Goal: Find specific page/section: Find specific page/section

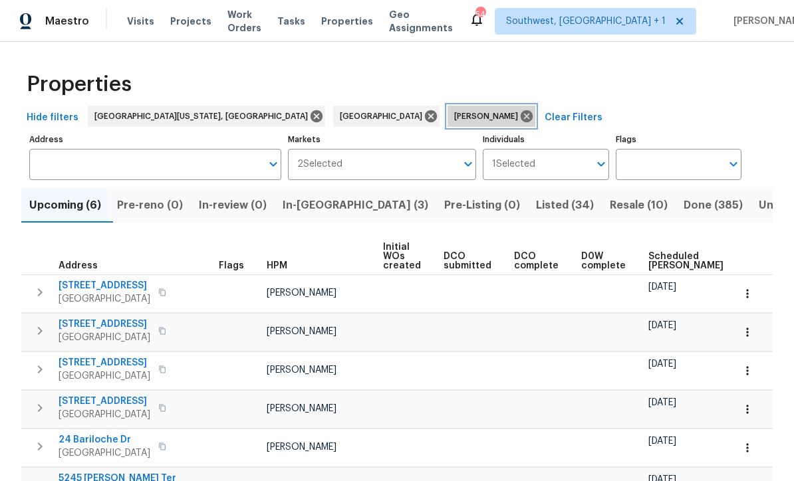
click at [519, 123] on icon at bounding box center [526, 116] width 15 height 15
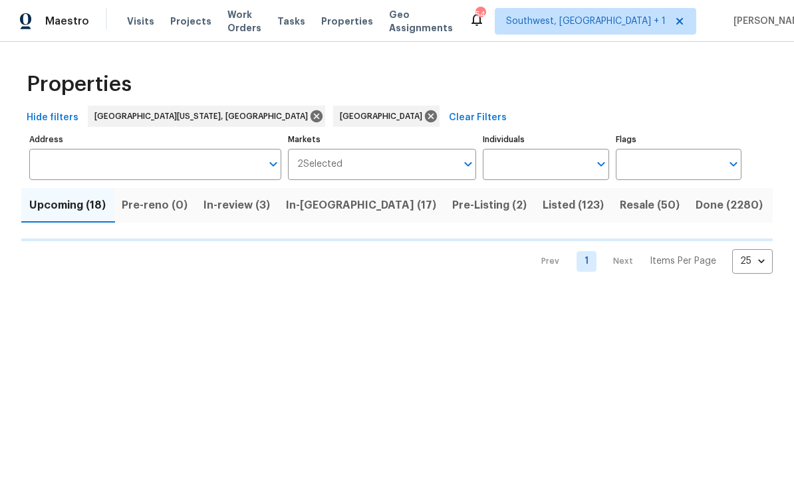
click at [522, 175] on input "Individuals" at bounding box center [536, 164] width 106 height 31
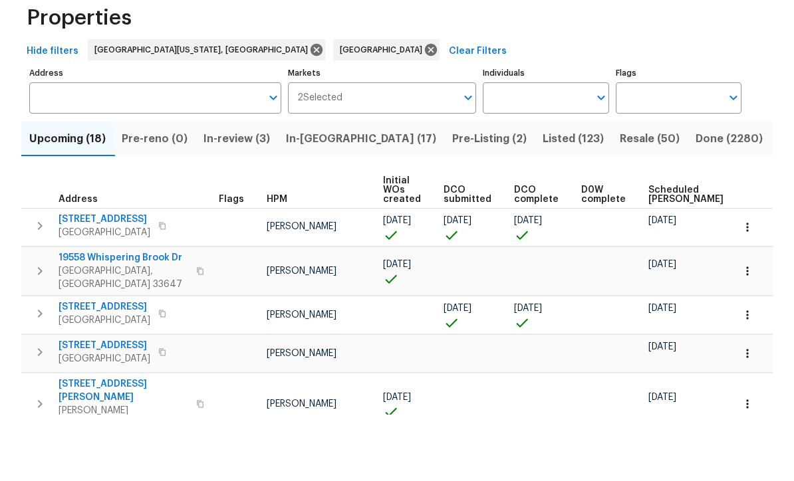
scroll to position [1, 0]
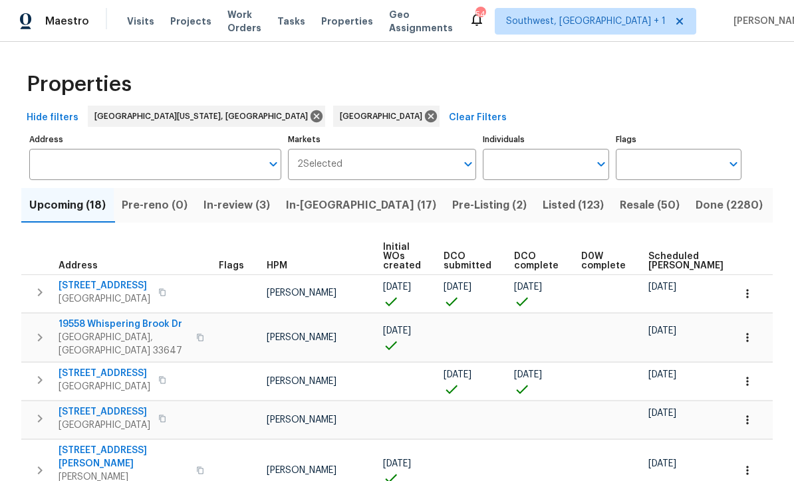
click at [534, 159] on input "Individuals" at bounding box center [536, 164] width 106 height 31
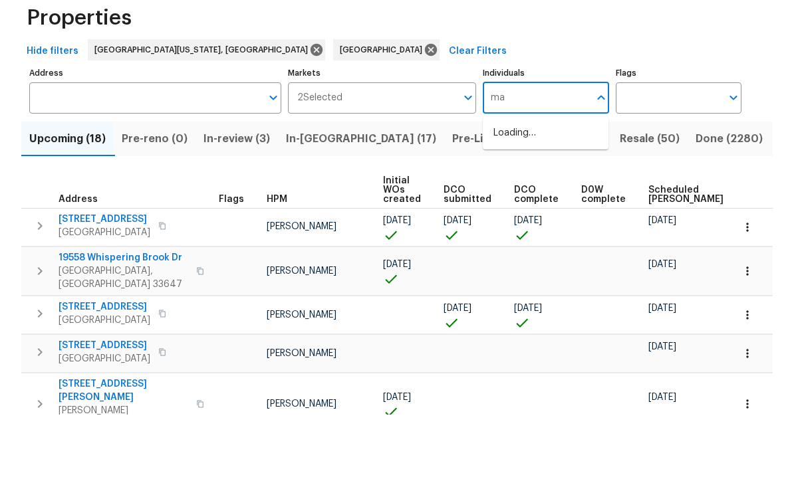
type input "mat"
click at [510, 193] on input "checkbox" at bounding box center [507, 207] width 28 height 28
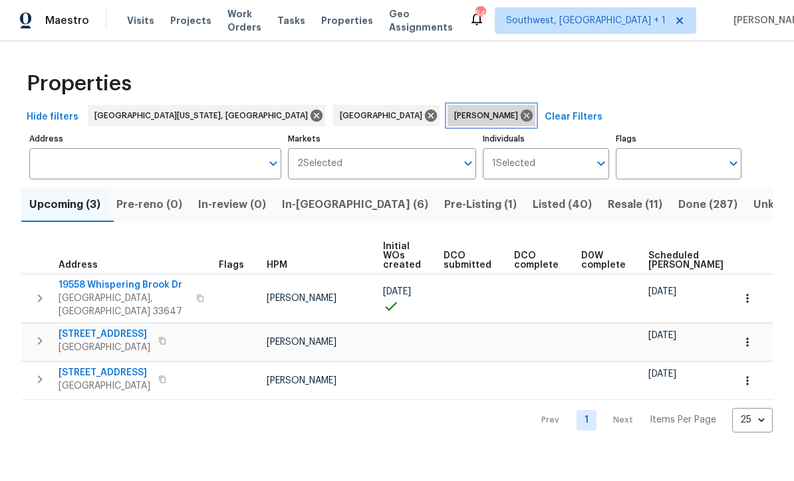
click at [519, 114] on icon at bounding box center [526, 116] width 15 height 15
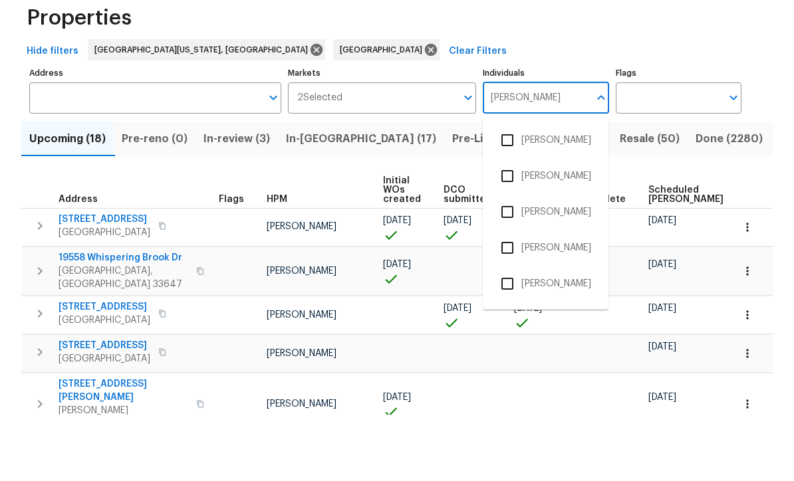
type input "[PERSON_NAME]"
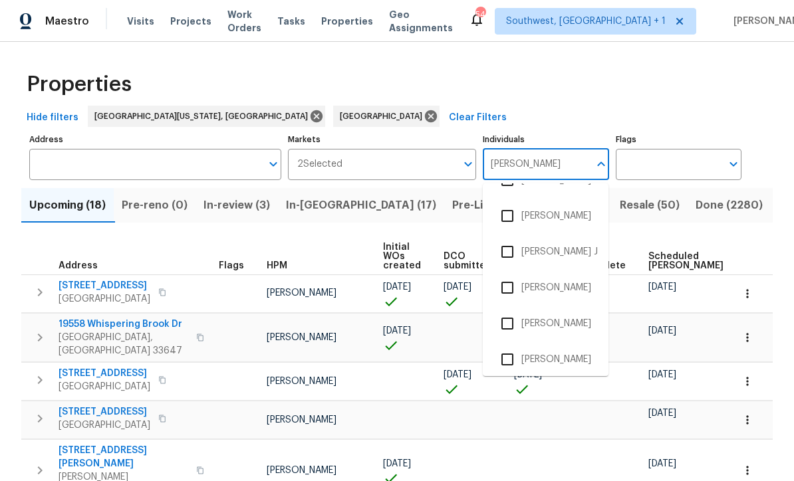
scroll to position [277, 0]
click at [508, 275] on input "checkbox" at bounding box center [507, 289] width 28 height 28
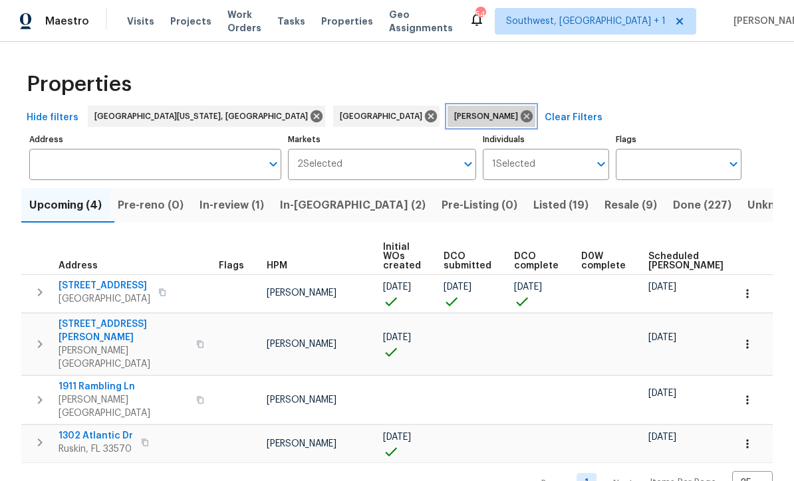
click at [520, 111] on icon at bounding box center [526, 116] width 12 height 12
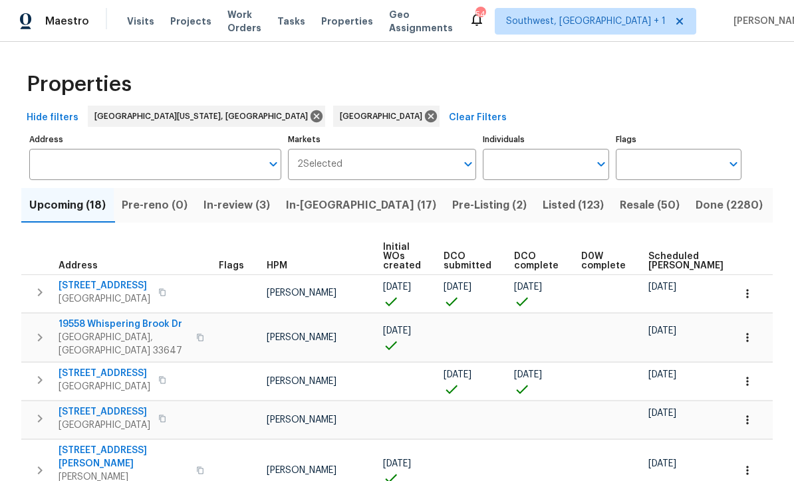
click at [522, 167] on input "Individuals" at bounding box center [536, 164] width 106 height 31
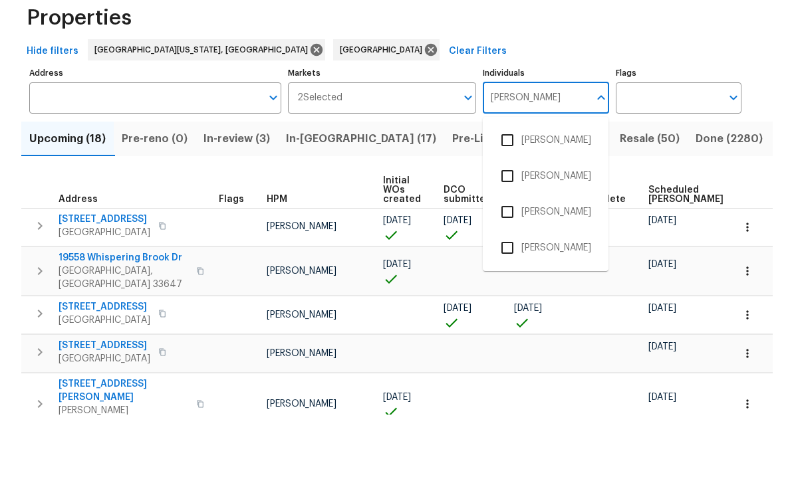
type input "[PERSON_NAME]"
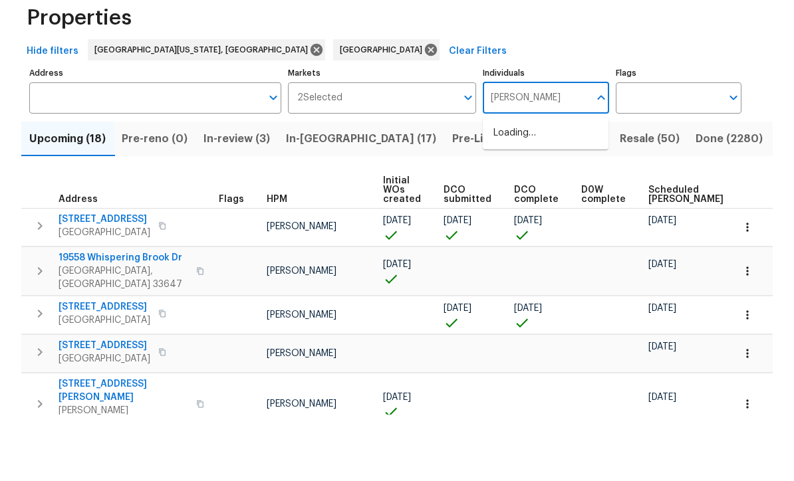
scroll to position [44, 0]
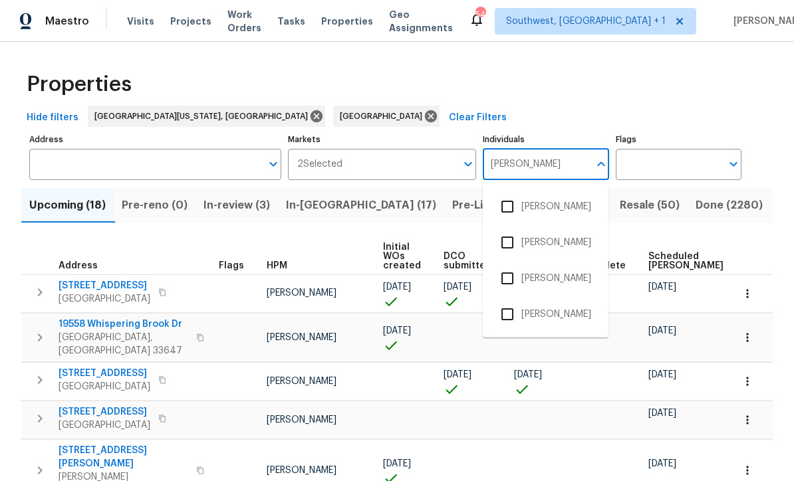
click at [508, 265] on input "checkbox" at bounding box center [507, 279] width 28 height 28
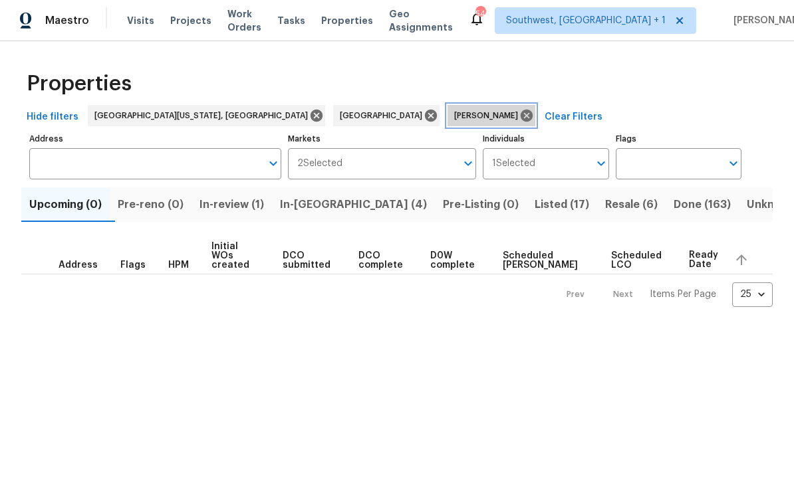
click at [520, 116] on icon at bounding box center [526, 116] width 12 height 12
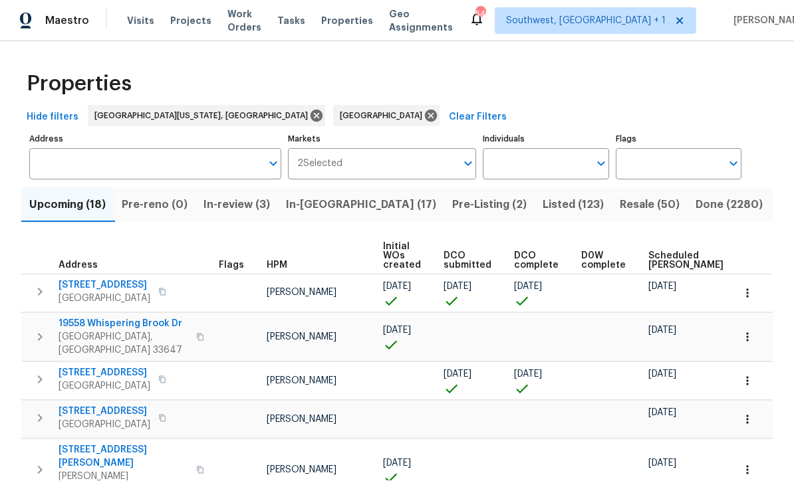
scroll to position [1, 0]
click at [546, 167] on input "Individuals" at bounding box center [536, 164] width 106 height 31
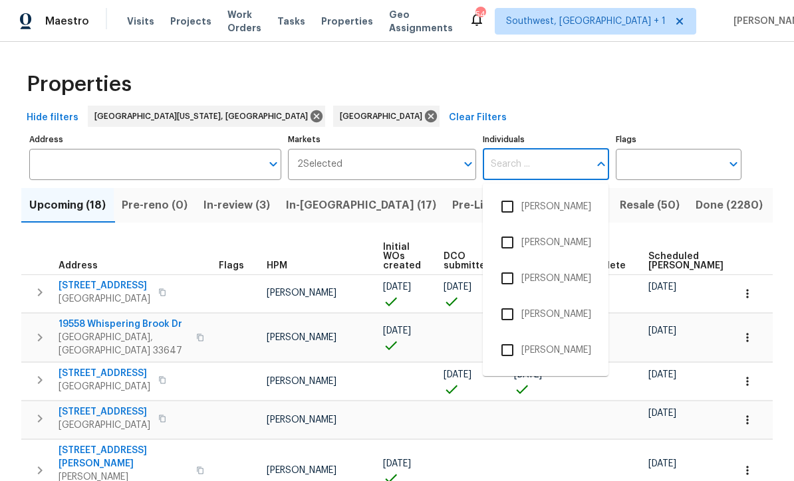
scroll to position [0, 0]
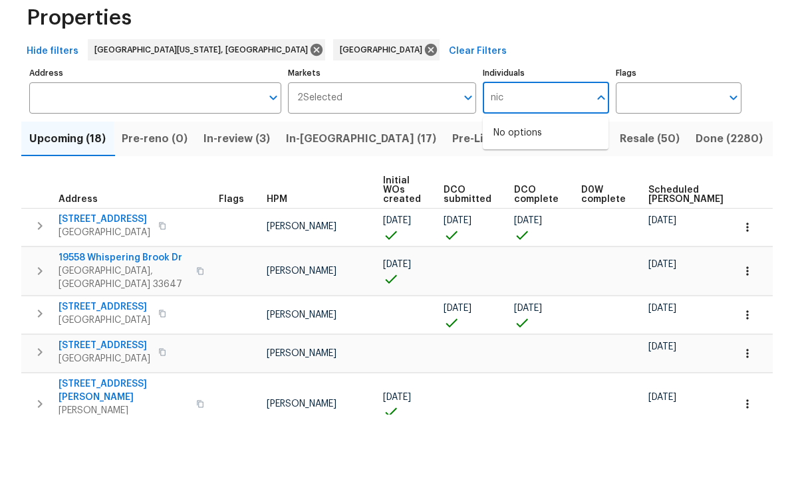
type input "[PERSON_NAME]"
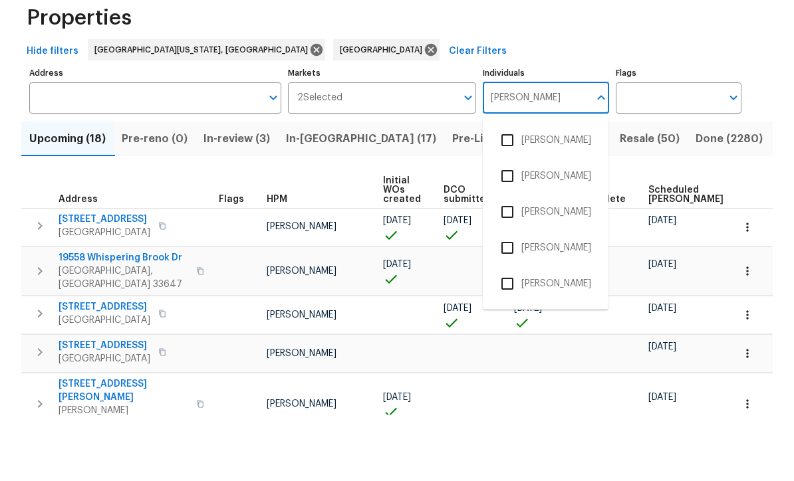
click at [508, 229] on input "checkbox" at bounding box center [507, 243] width 28 height 28
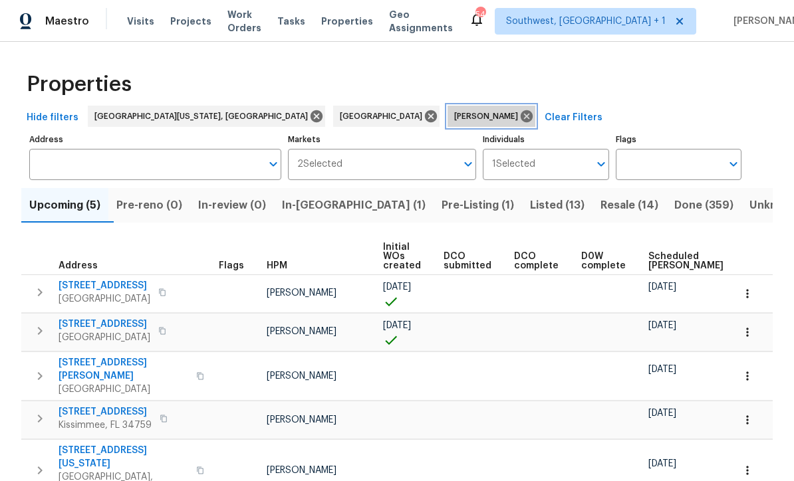
click at [520, 119] on icon at bounding box center [526, 116] width 12 height 12
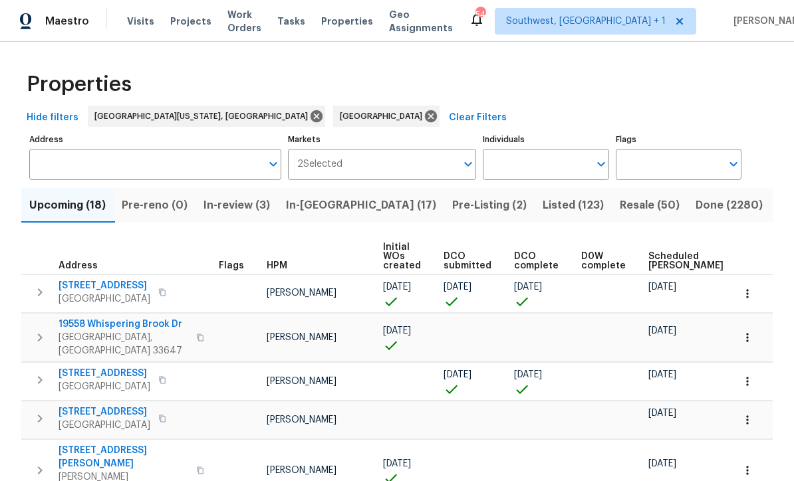
click at [518, 166] on input "Individuals" at bounding box center [536, 164] width 106 height 31
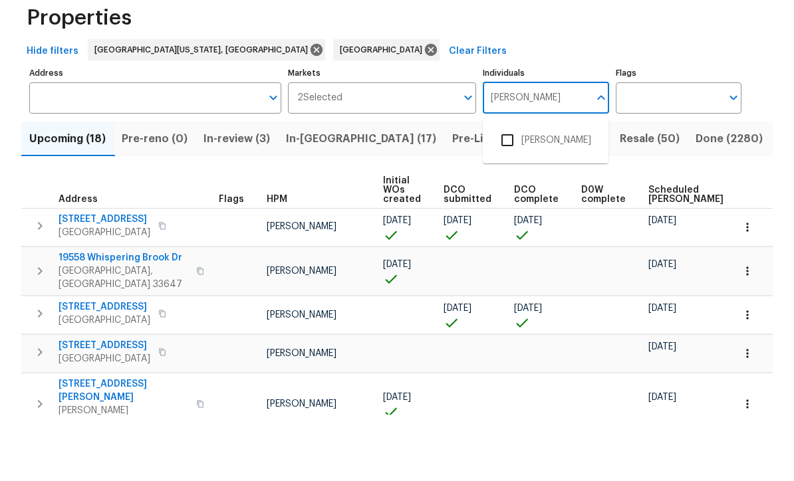
type input "[PERSON_NAME]"
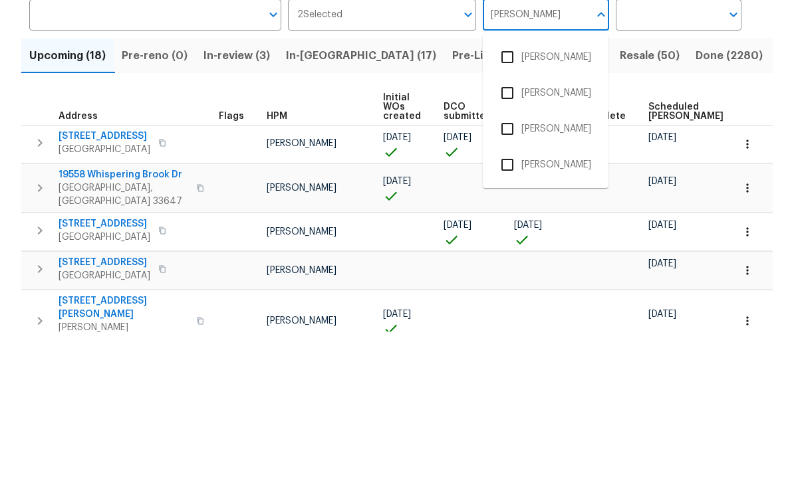
click at [513, 265] on input "checkbox" at bounding box center [507, 279] width 28 height 28
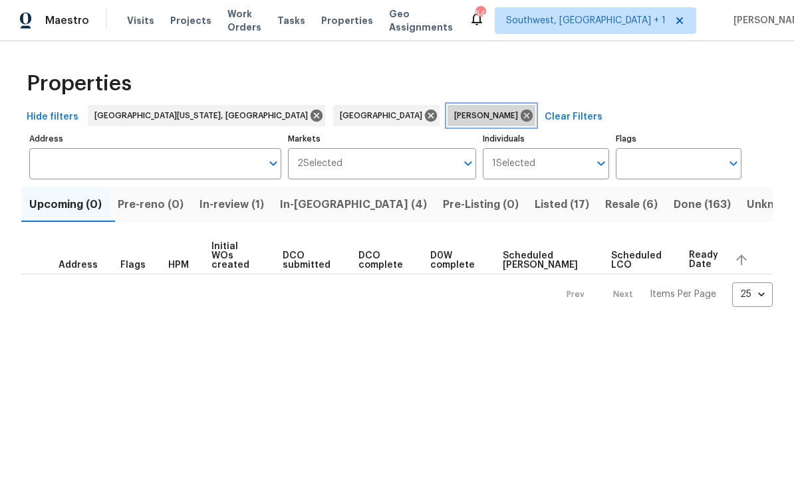
click at [519, 118] on icon at bounding box center [526, 116] width 15 height 15
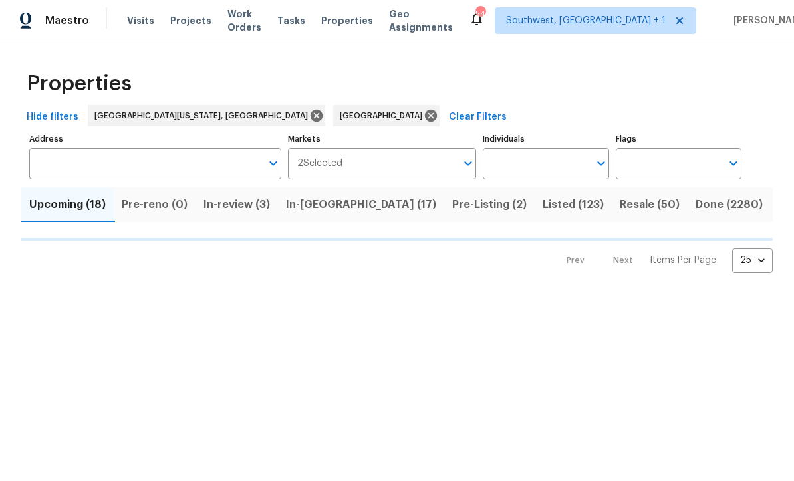
click at [520, 168] on input "Individuals" at bounding box center [536, 164] width 106 height 31
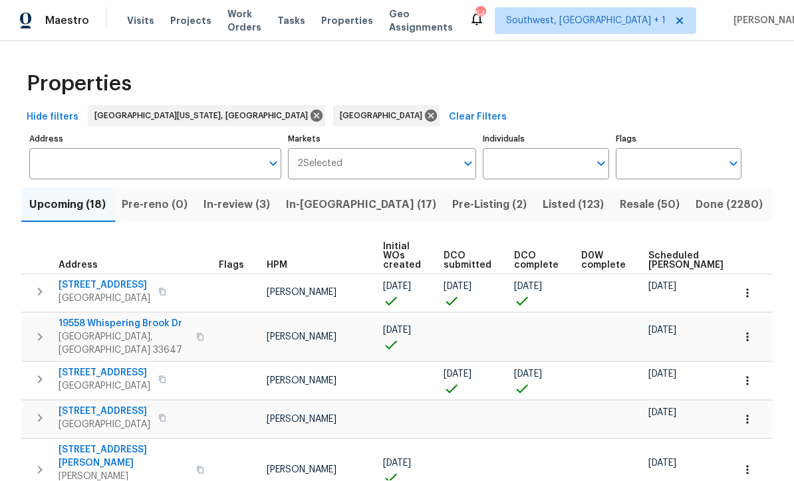
scroll to position [1, 0]
click at [538, 158] on input "Individuals" at bounding box center [536, 164] width 106 height 31
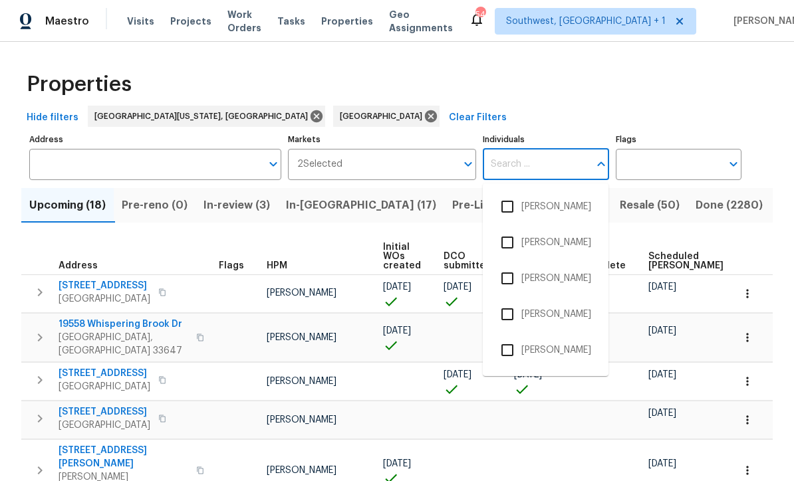
scroll to position [0, 0]
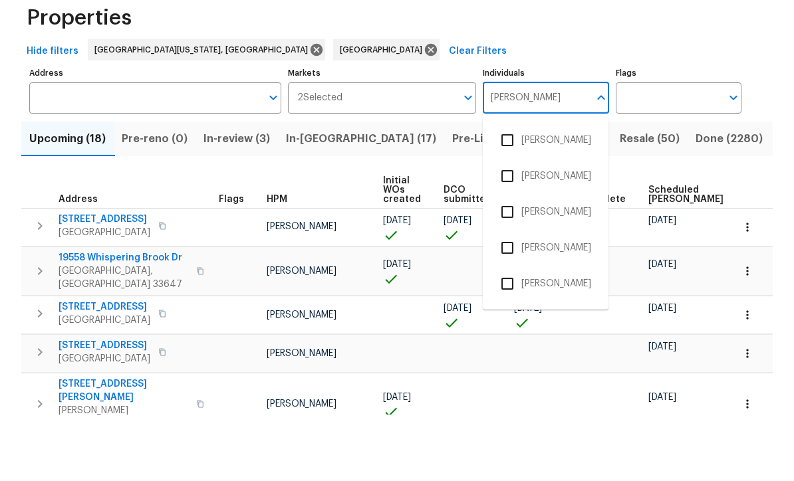
type input "[PERSON_NAME]"
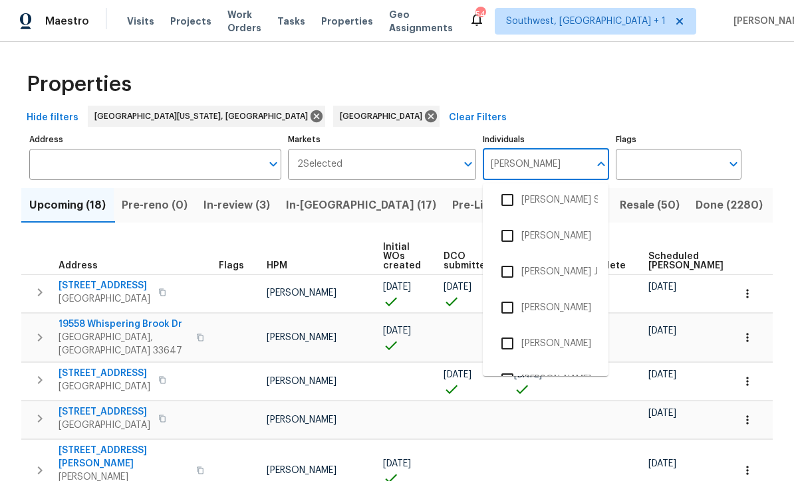
scroll to position [266, 0]
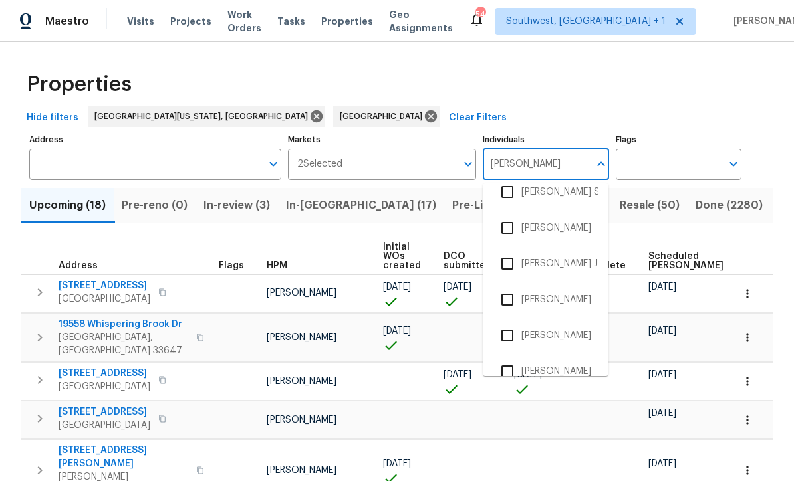
click at [510, 286] on input "checkbox" at bounding box center [507, 300] width 28 height 28
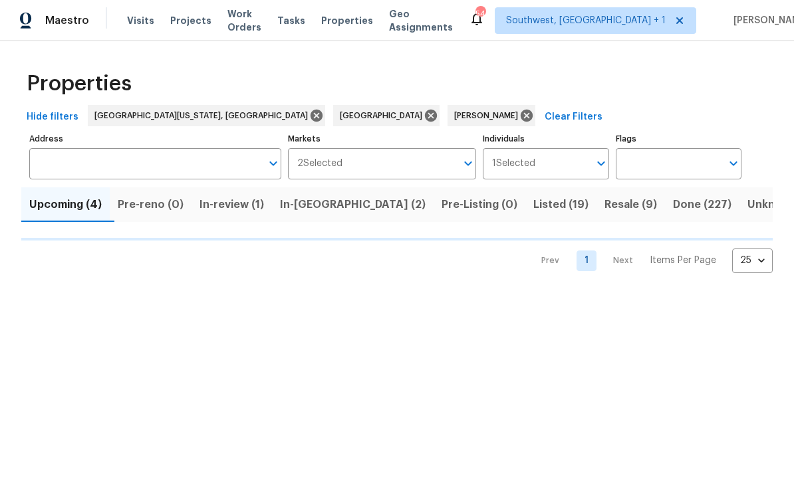
scroll to position [1, 0]
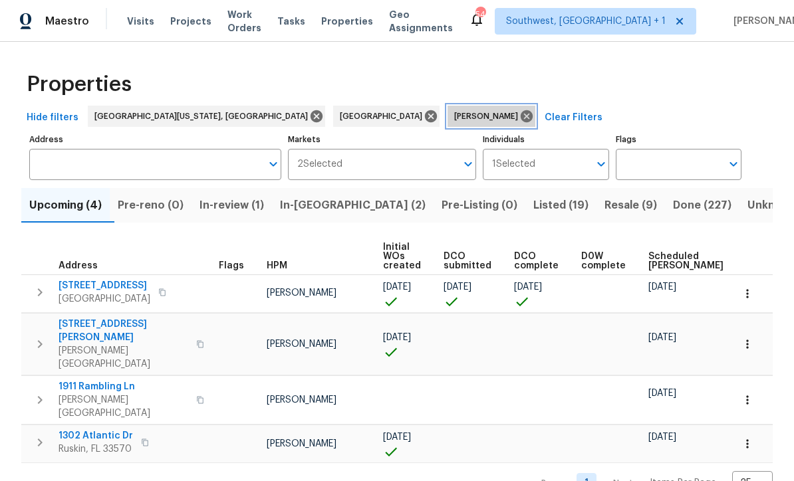
click at [520, 110] on icon at bounding box center [526, 116] width 12 height 12
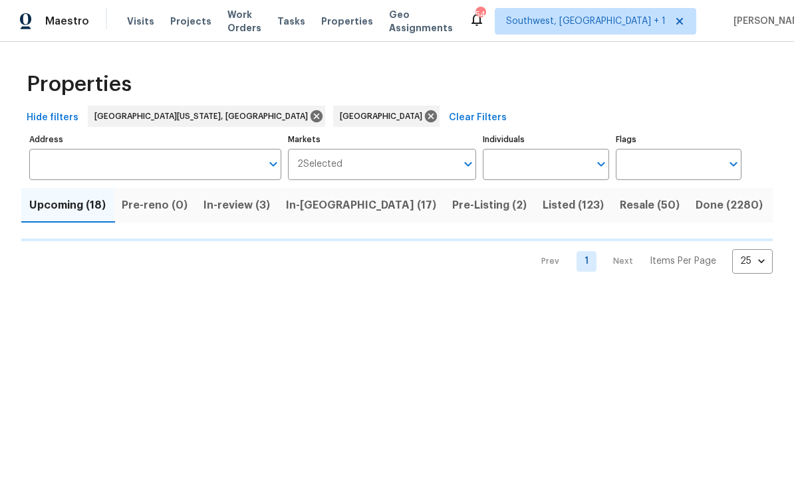
click at [527, 163] on input "Individuals" at bounding box center [536, 164] width 106 height 31
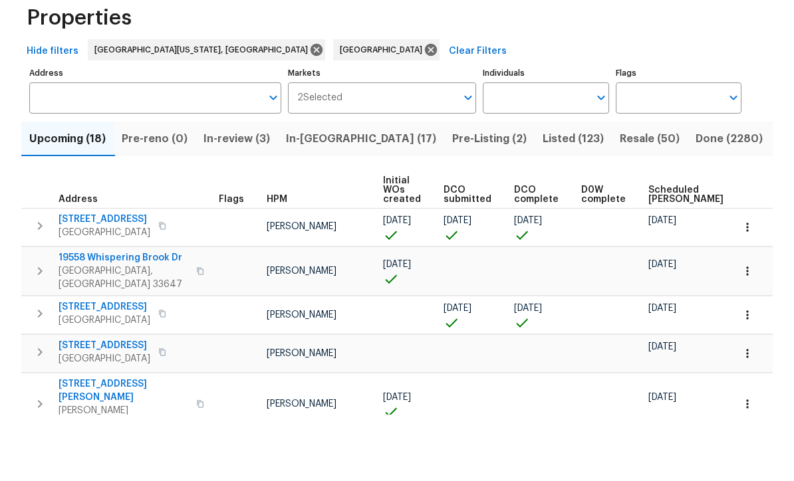
scroll to position [1, 0]
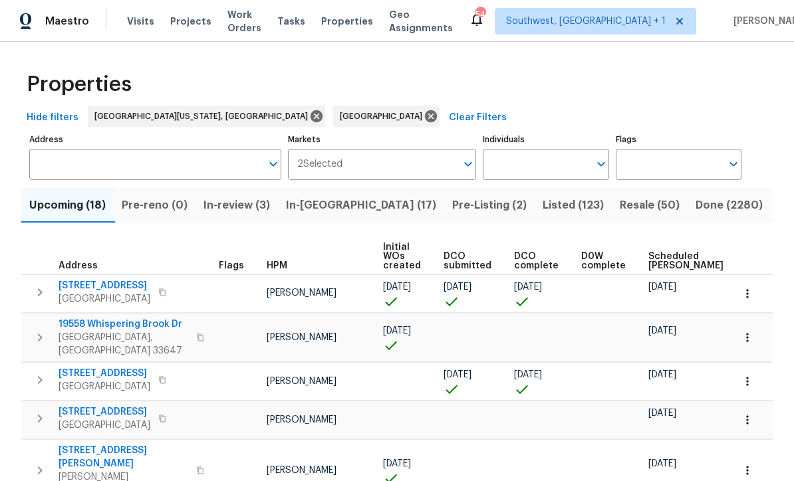
click at [526, 171] on input "Individuals" at bounding box center [536, 164] width 106 height 31
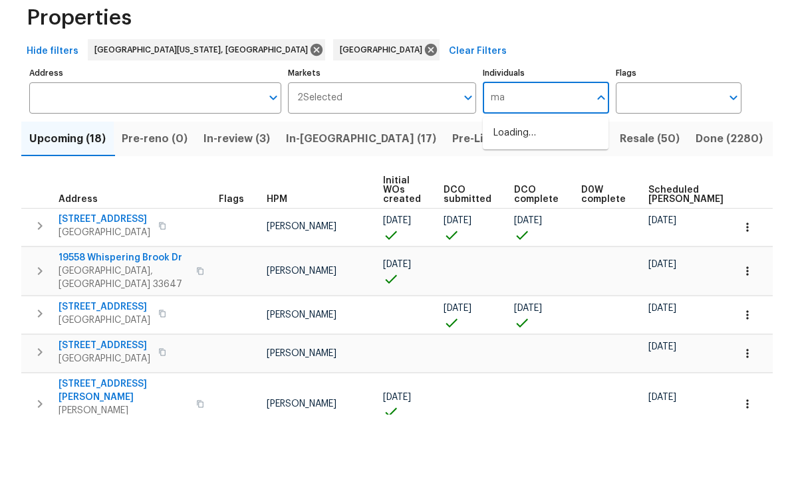
type input "mat"
click at [506, 193] on input "checkbox" at bounding box center [507, 207] width 28 height 28
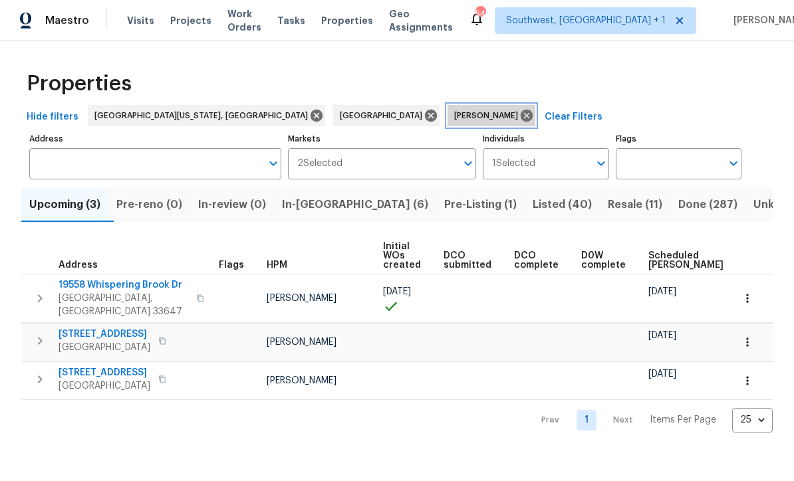
click at [519, 109] on icon at bounding box center [526, 116] width 15 height 15
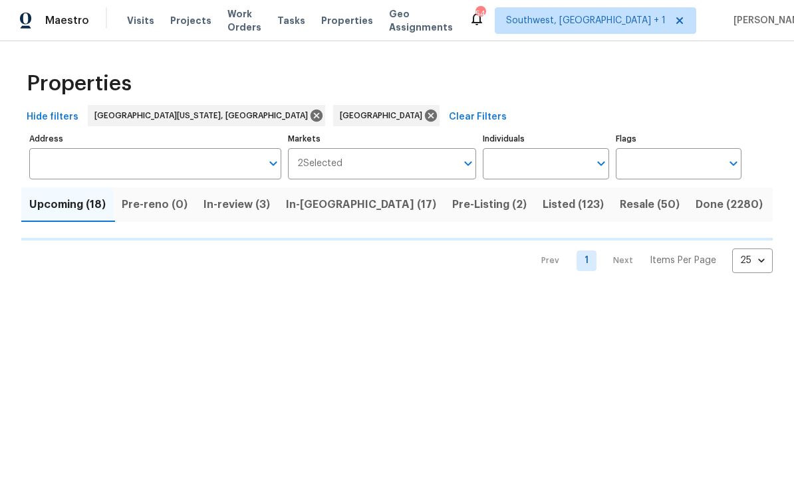
scroll to position [1, 0]
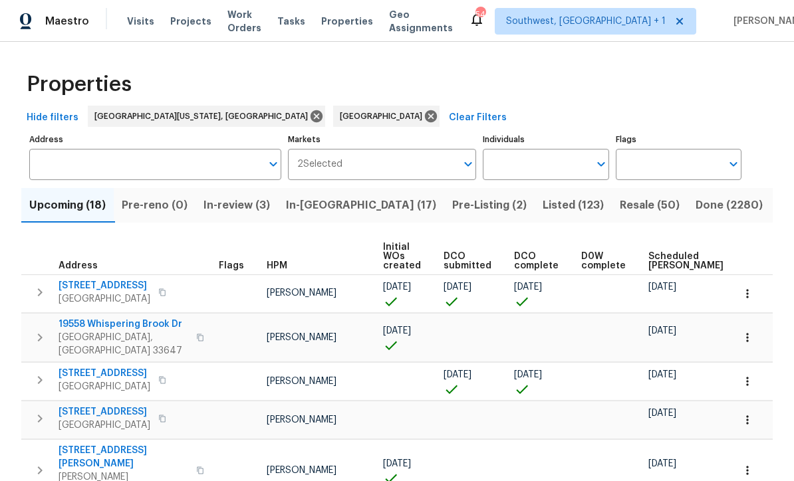
click at [550, 166] on input "Individuals" at bounding box center [536, 164] width 106 height 31
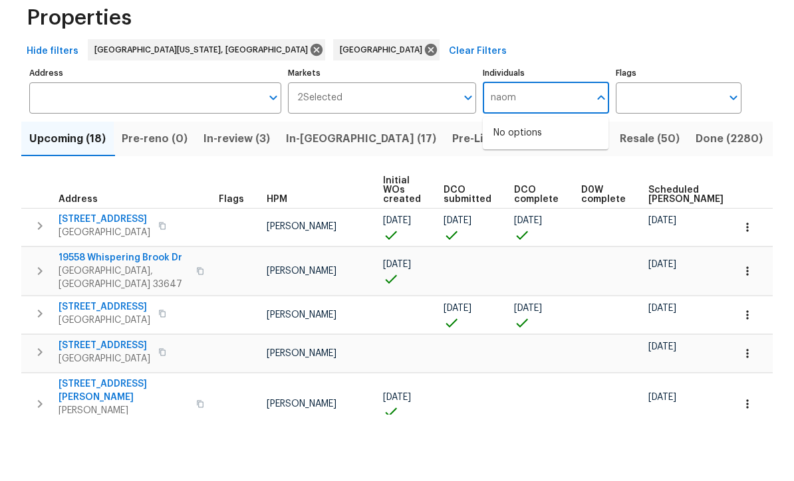
type input "[PERSON_NAME]"
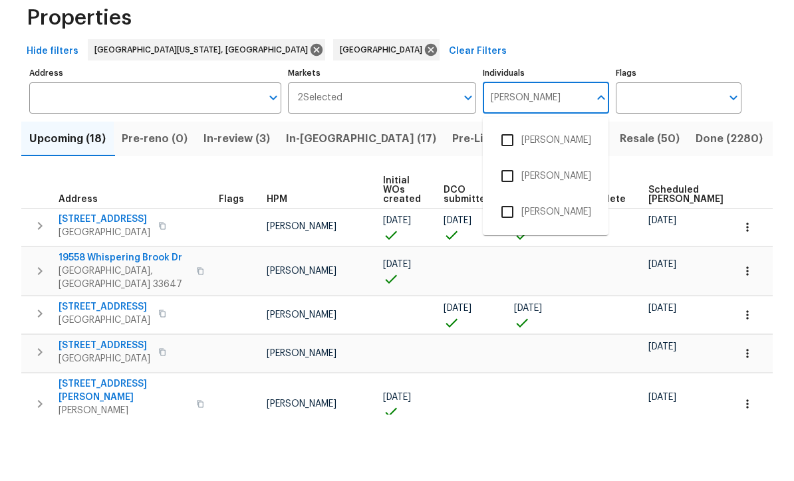
click at [509, 193] on input "checkbox" at bounding box center [507, 207] width 28 height 28
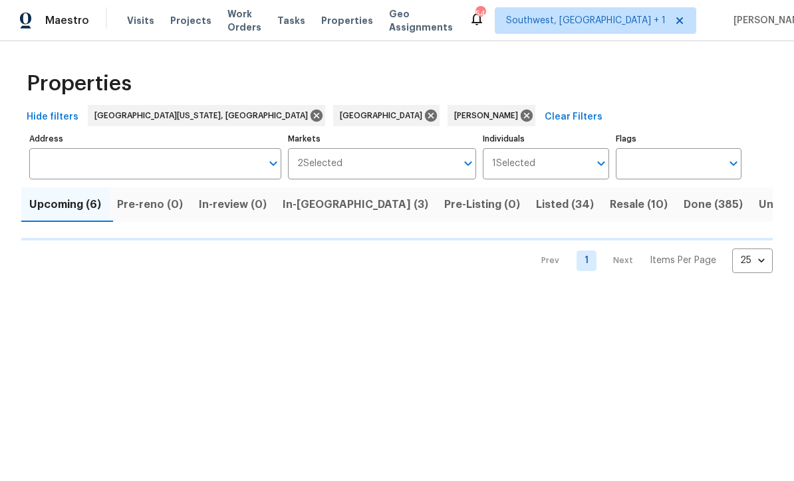
scroll to position [1, 0]
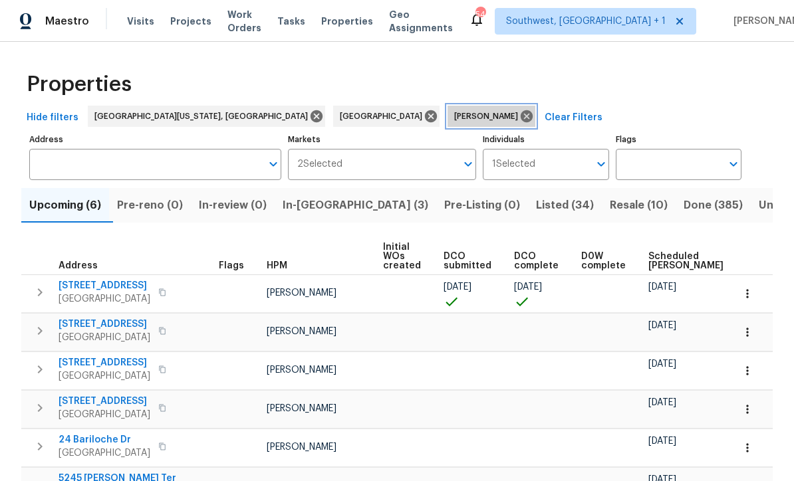
click at [519, 118] on icon at bounding box center [526, 116] width 15 height 15
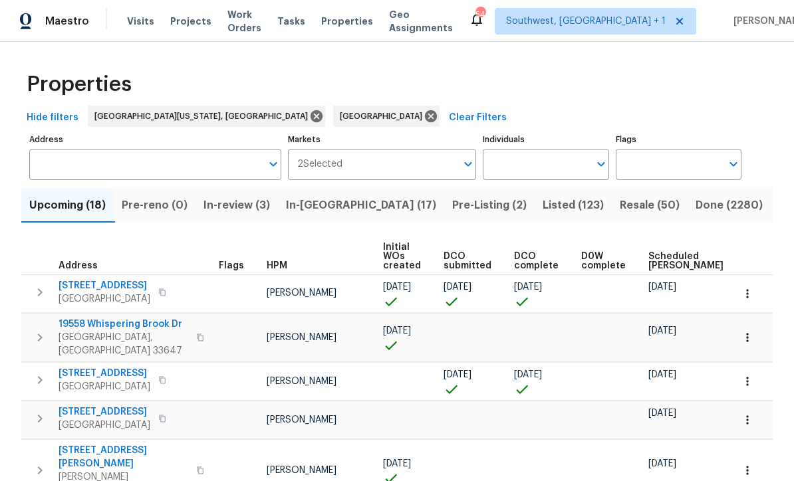
click at [536, 164] on input "Individuals" at bounding box center [536, 164] width 106 height 31
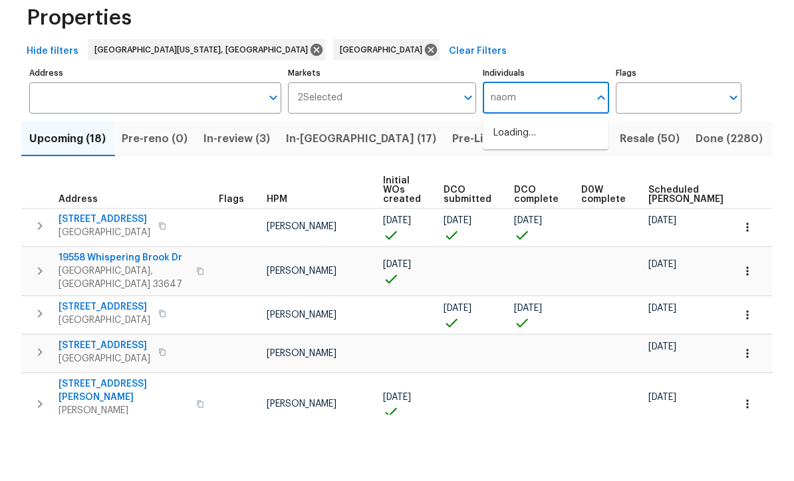
type input "[PERSON_NAME]"
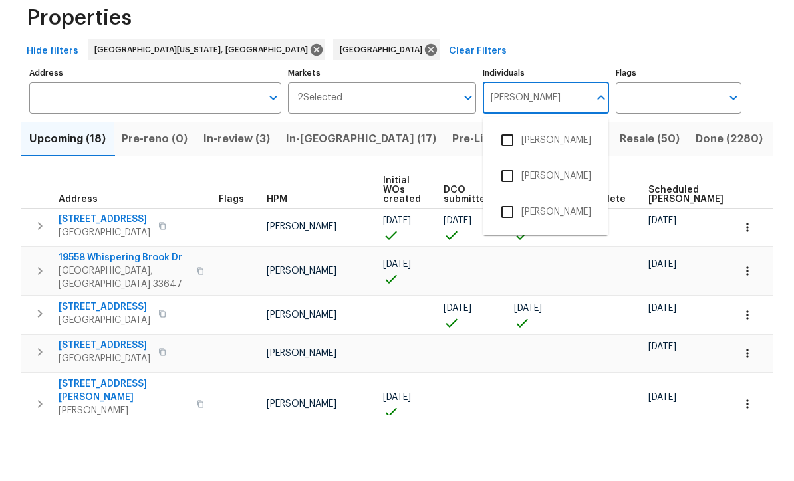
click at [506, 193] on input "checkbox" at bounding box center [507, 207] width 28 height 28
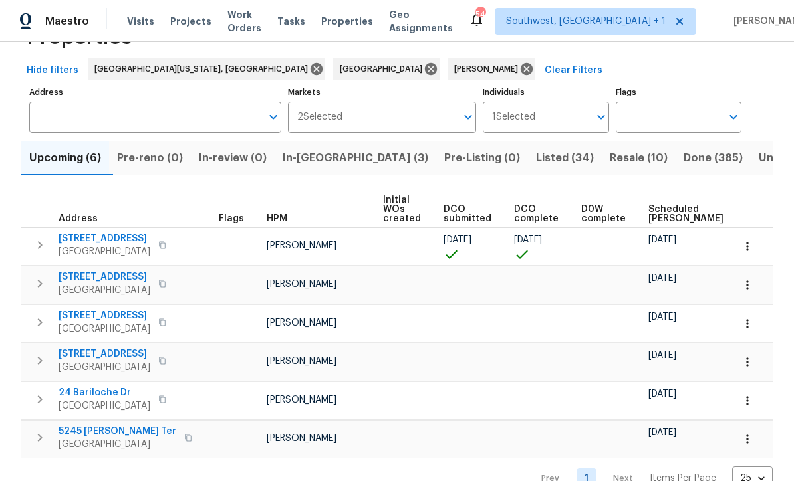
scroll to position [46, 0]
